Goal: Register for event/course

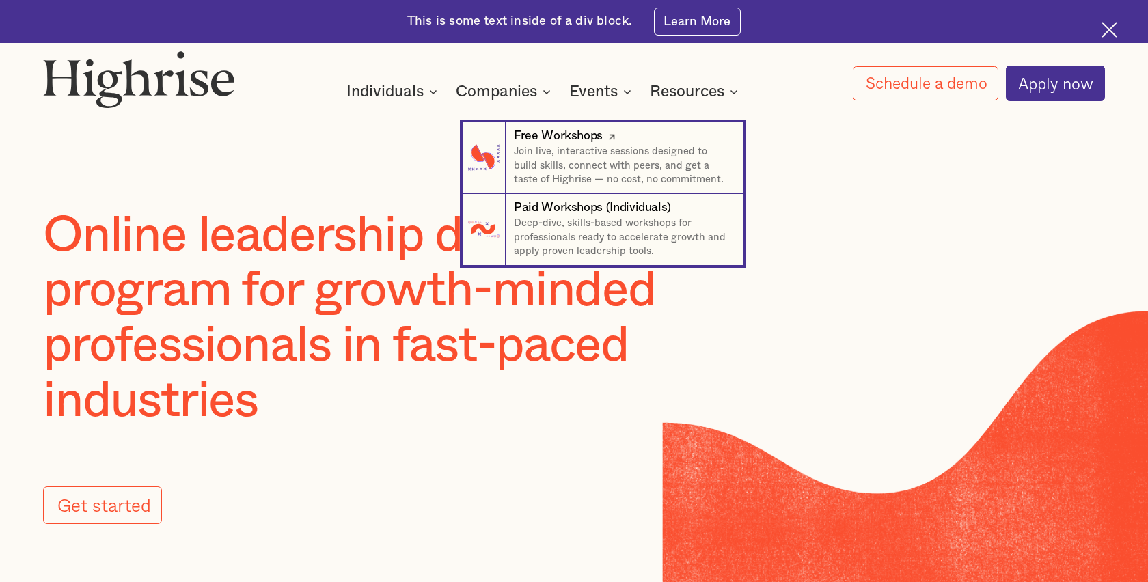
click at [584, 134] on div "Free Workshops" at bounding box center [558, 136] width 89 height 17
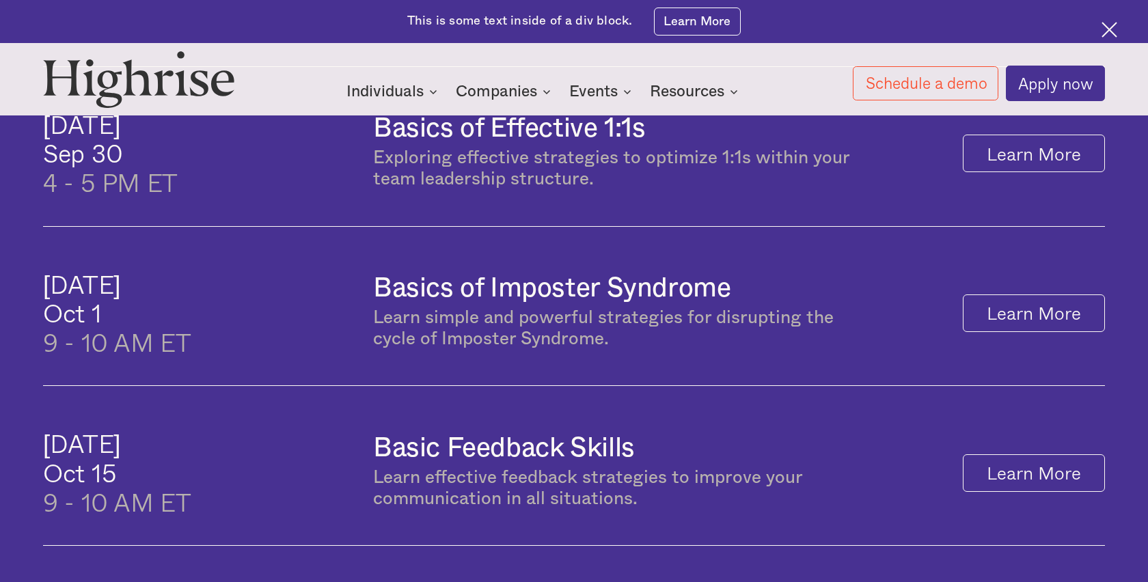
scroll to position [918, 0]
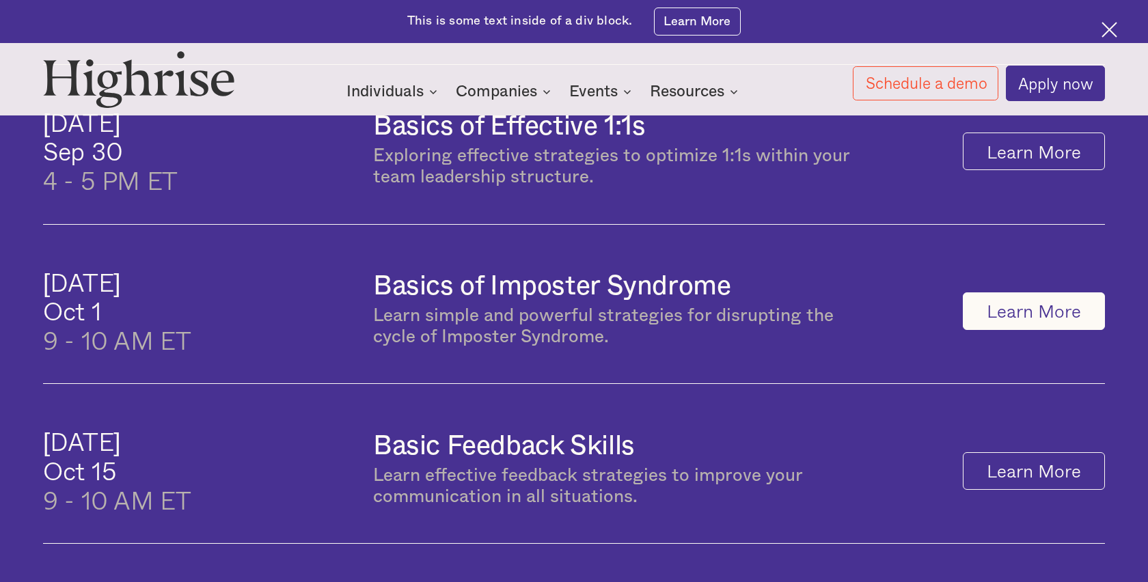
click at [1015, 312] on link "Learn More" at bounding box center [1034, 312] width 142 height 38
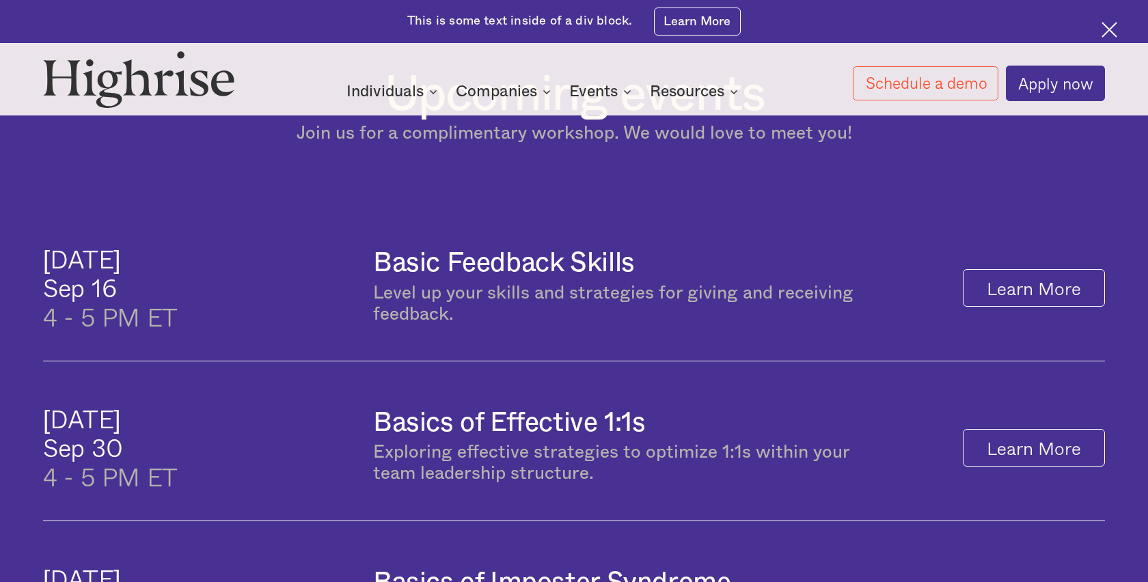
scroll to position [942, 0]
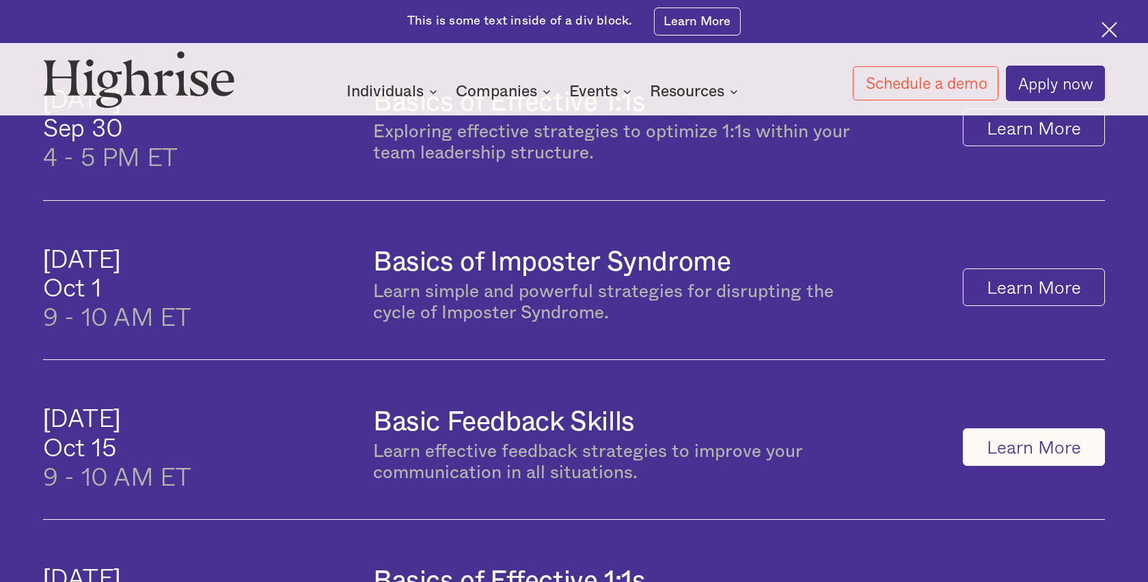
click at [1025, 454] on link "Learn More" at bounding box center [1034, 448] width 142 height 38
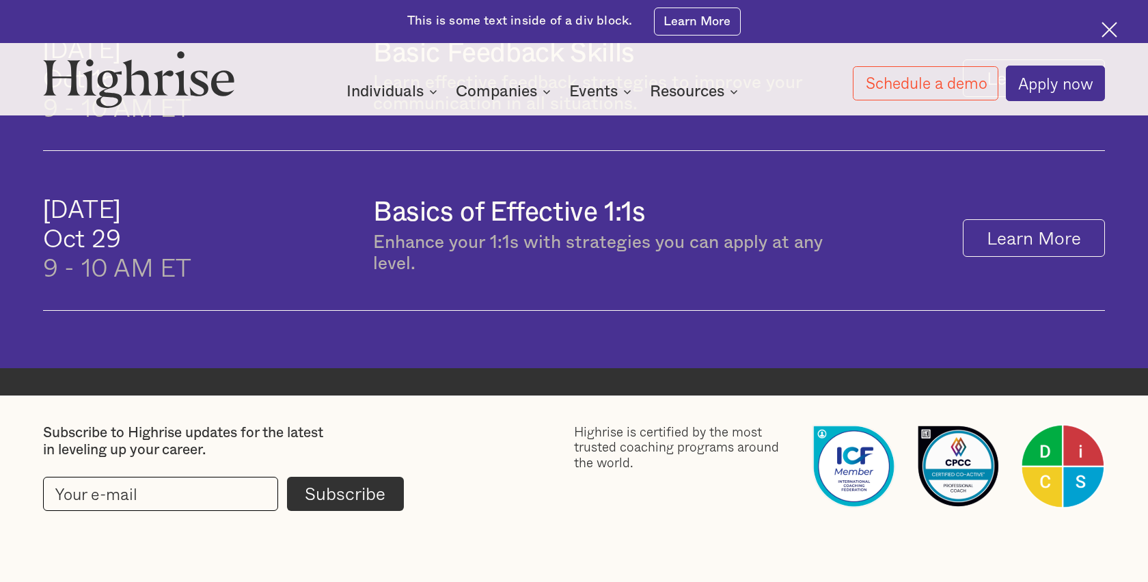
scroll to position [1295, 0]
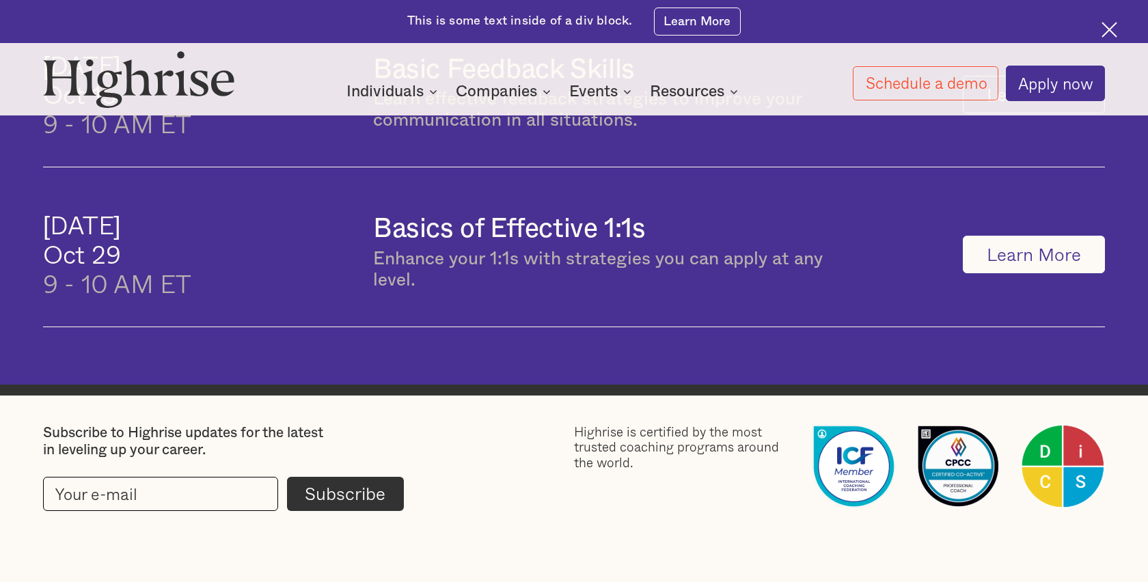
click at [1055, 263] on link "Learn More" at bounding box center [1034, 255] width 142 height 38
